Goal: Entertainment & Leisure: Consume media (video, audio)

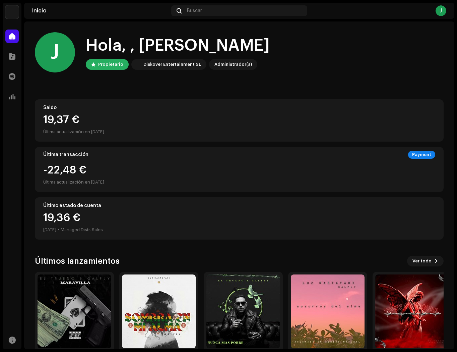
scroll to position [18, 0]
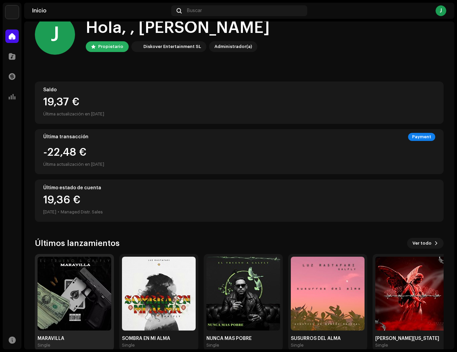
click at [89, 281] on img at bounding box center [75, 293] width 74 height 74
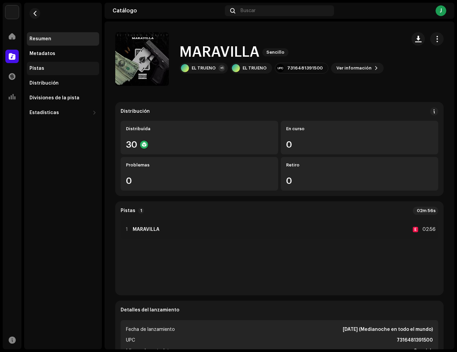
click at [58, 73] on div "Pistas" at bounding box center [63, 68] width 72 height 13
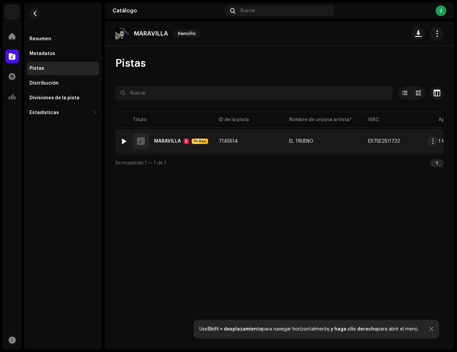
click at [122, 141] on div at bounding box center [124, 140] width 5 height 5
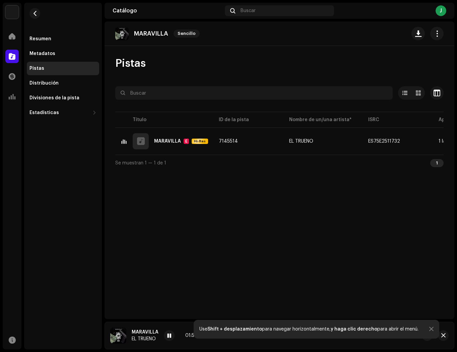
click at [200, 170] on div "Se muestran 1 — 1 de 1 1" at bounding box center [279, 163] width 329 height 16
click at [168, 339] on div at bounding box center [169, 335] width 11 height 11
